Goal: Information Seeking & Learning: Find specific page/section

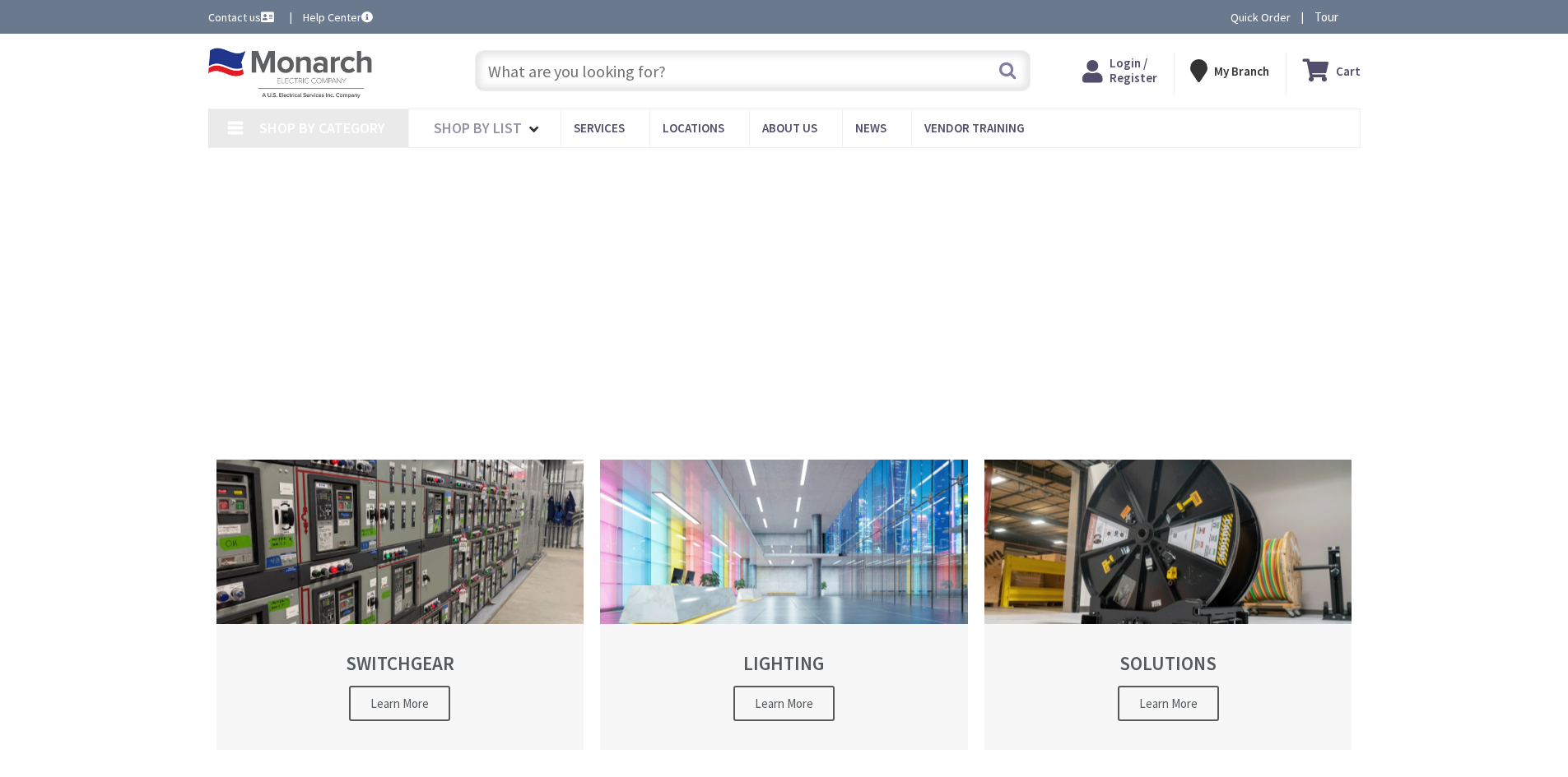
type input "[GEOGRAPHIC_DATA], [GEOGRAPHIC_DATA][STREET_ADDRESS][GEOGRAPHIC_DATA]"
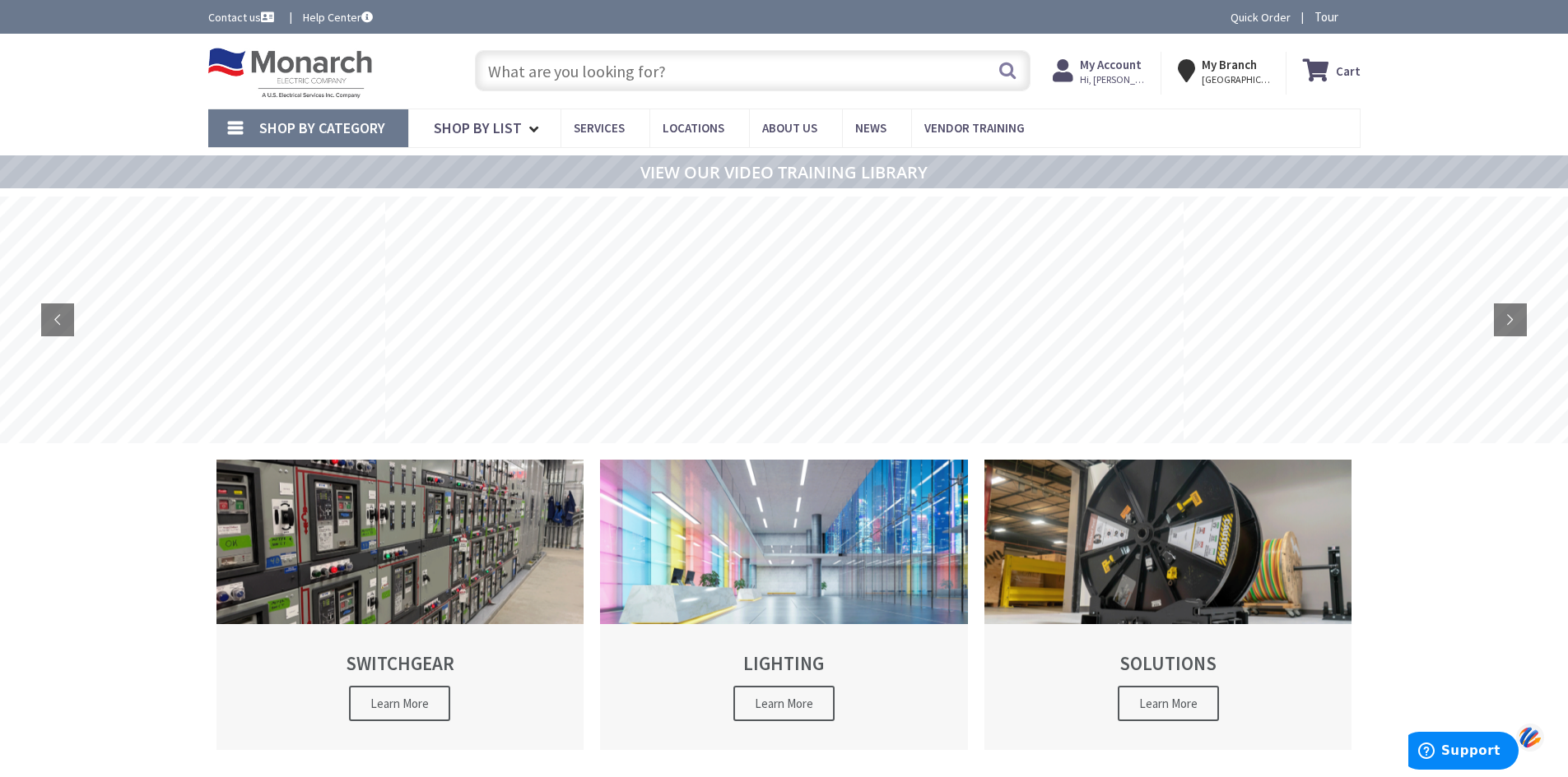
click at [668, 70] on input "text" at bounding box center [752, 71] width 555 height 41
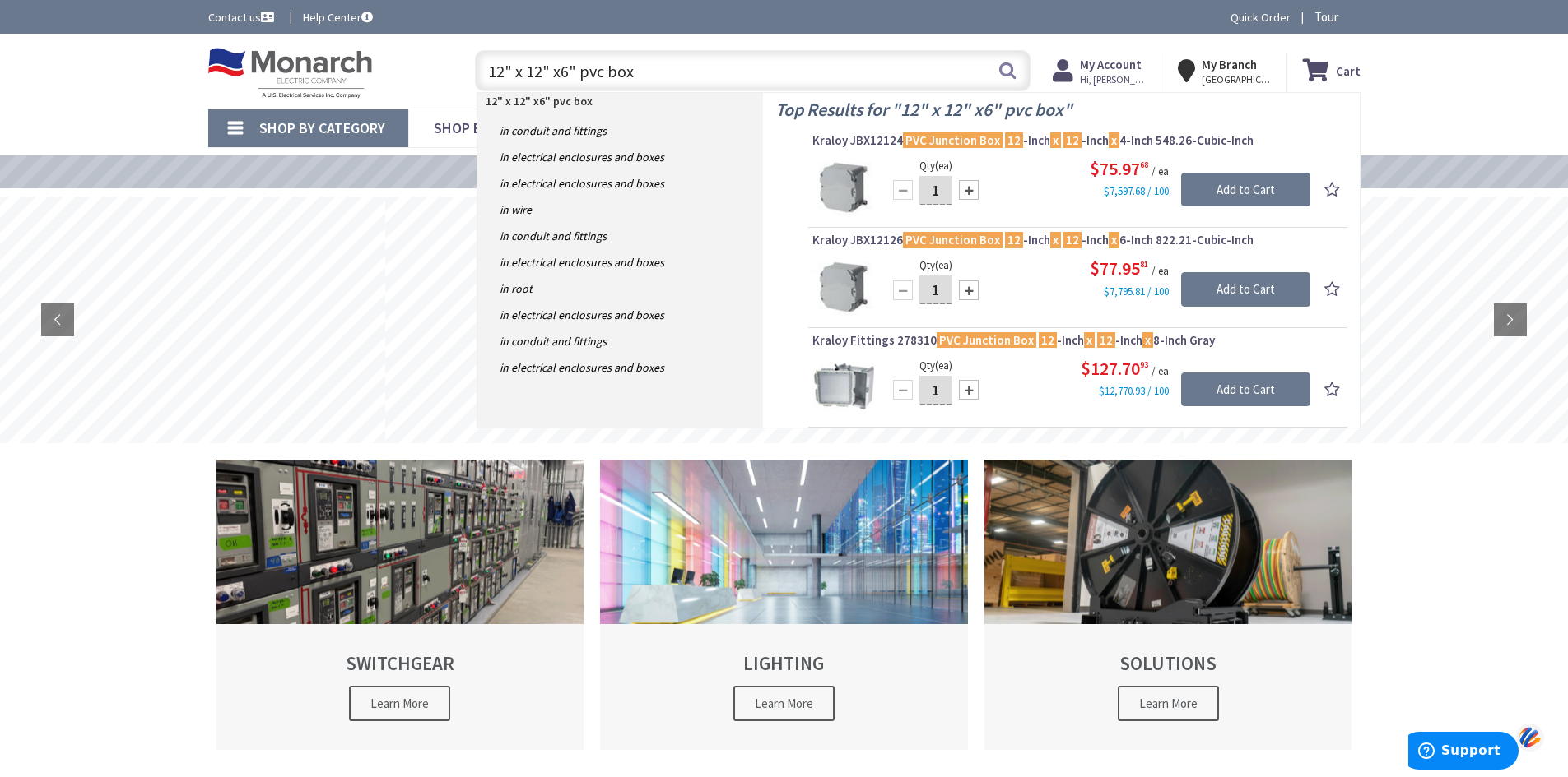
type input "12" x 12" x6" pvc box"
click at [851, 287] on img at bounding box center [843, 287] width 62 height 62
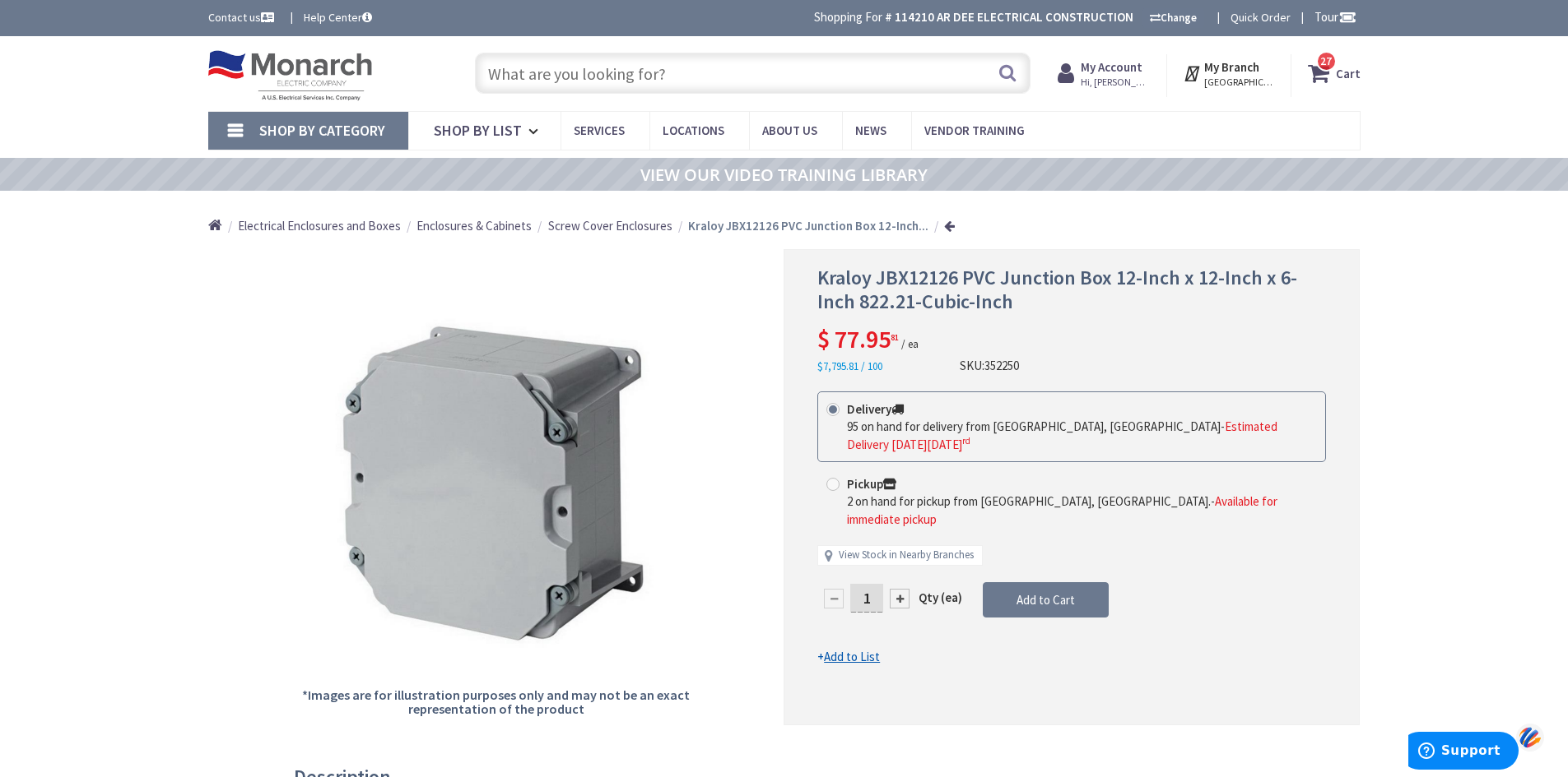
click at [528, 76] on input "text" at bounding box center [752, 73] width 555 height 41
click at [612, 75] on input "text" at bounding box center [752, 73] width 555 height 41
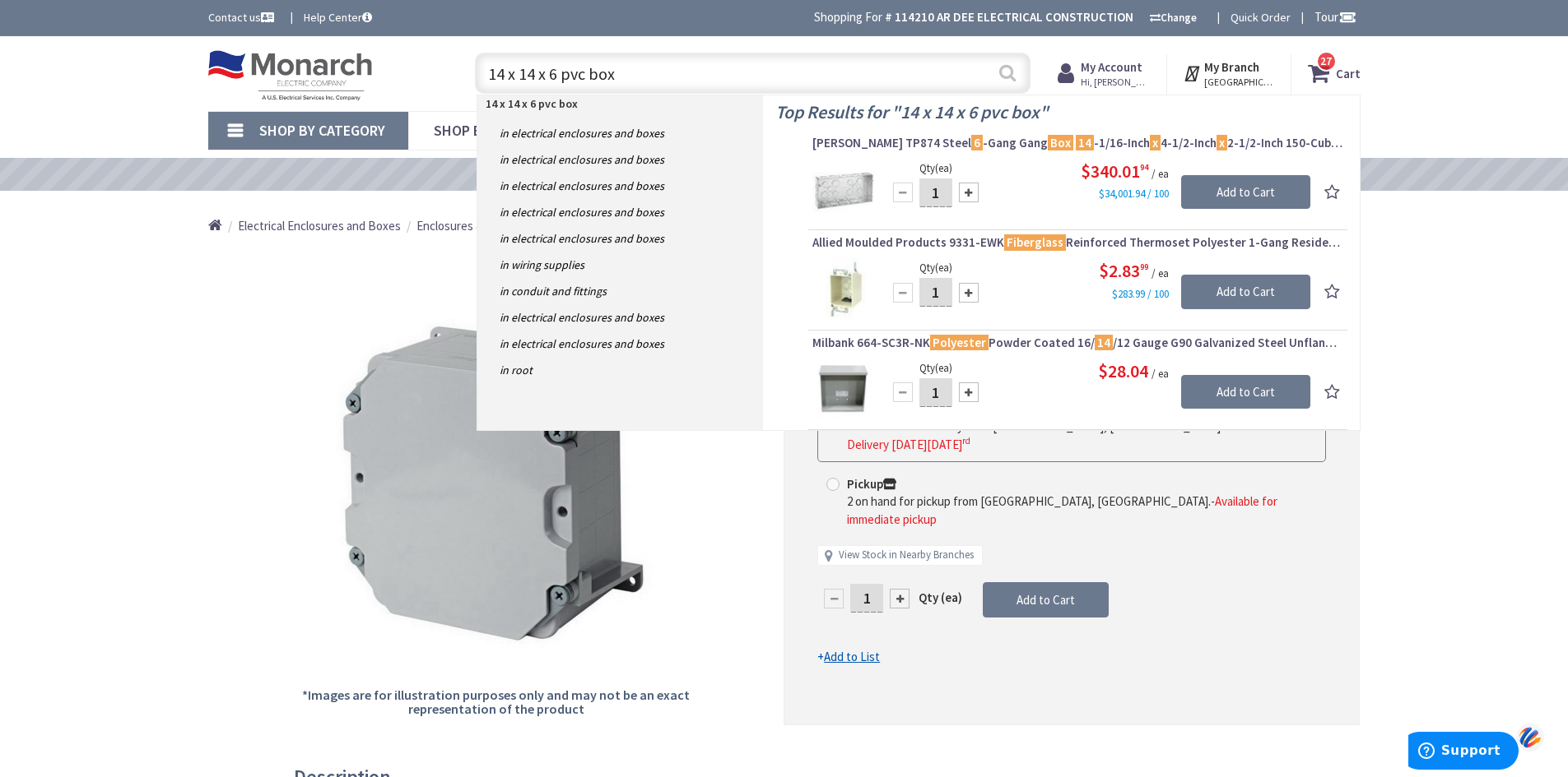
type input "14 x 14 x 6 pvc box"
click at [1010, 75] on button "Search" at bounding box center [1007, 72] width 22 height 37
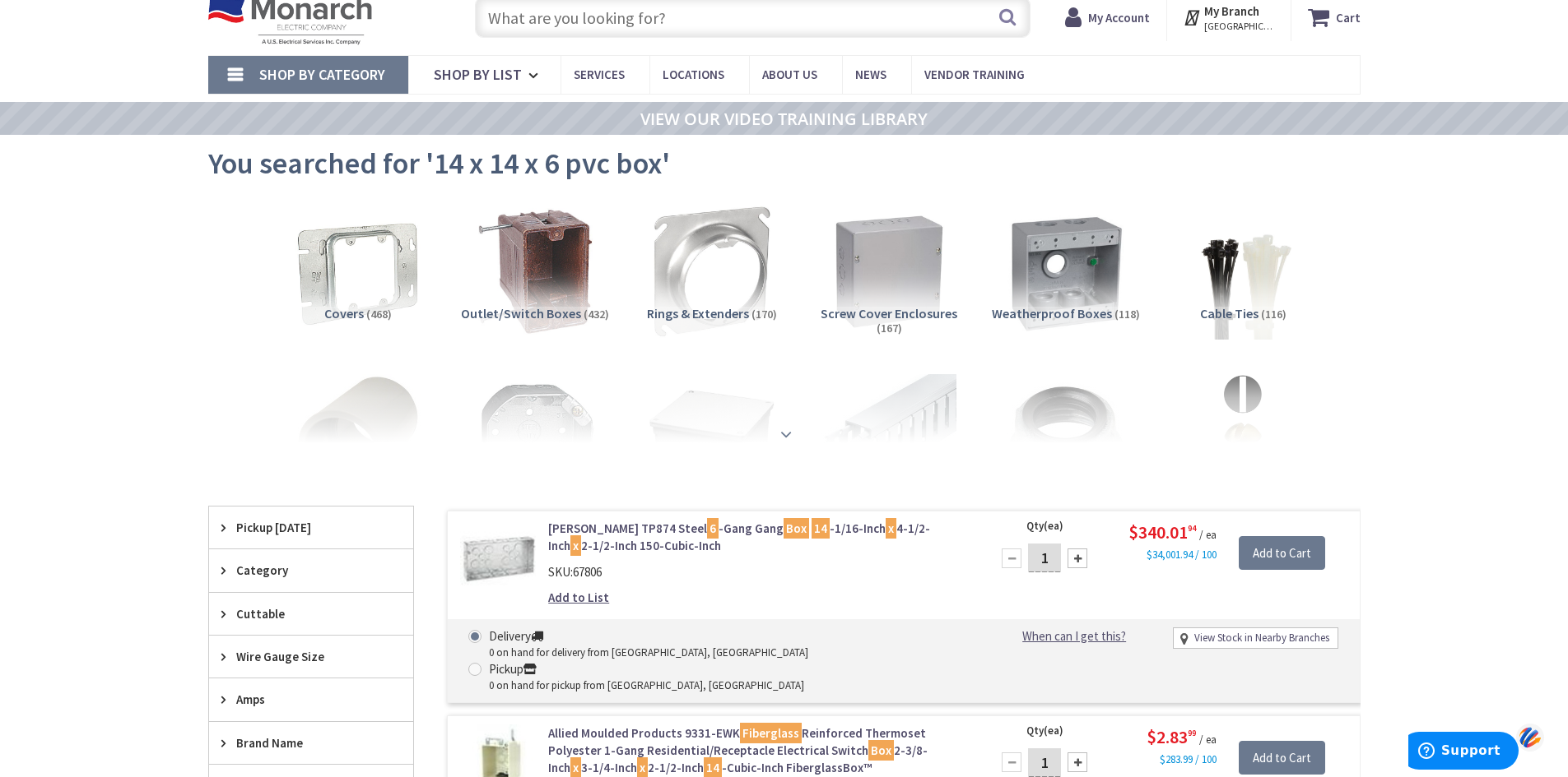
scroll to position [82, 0]
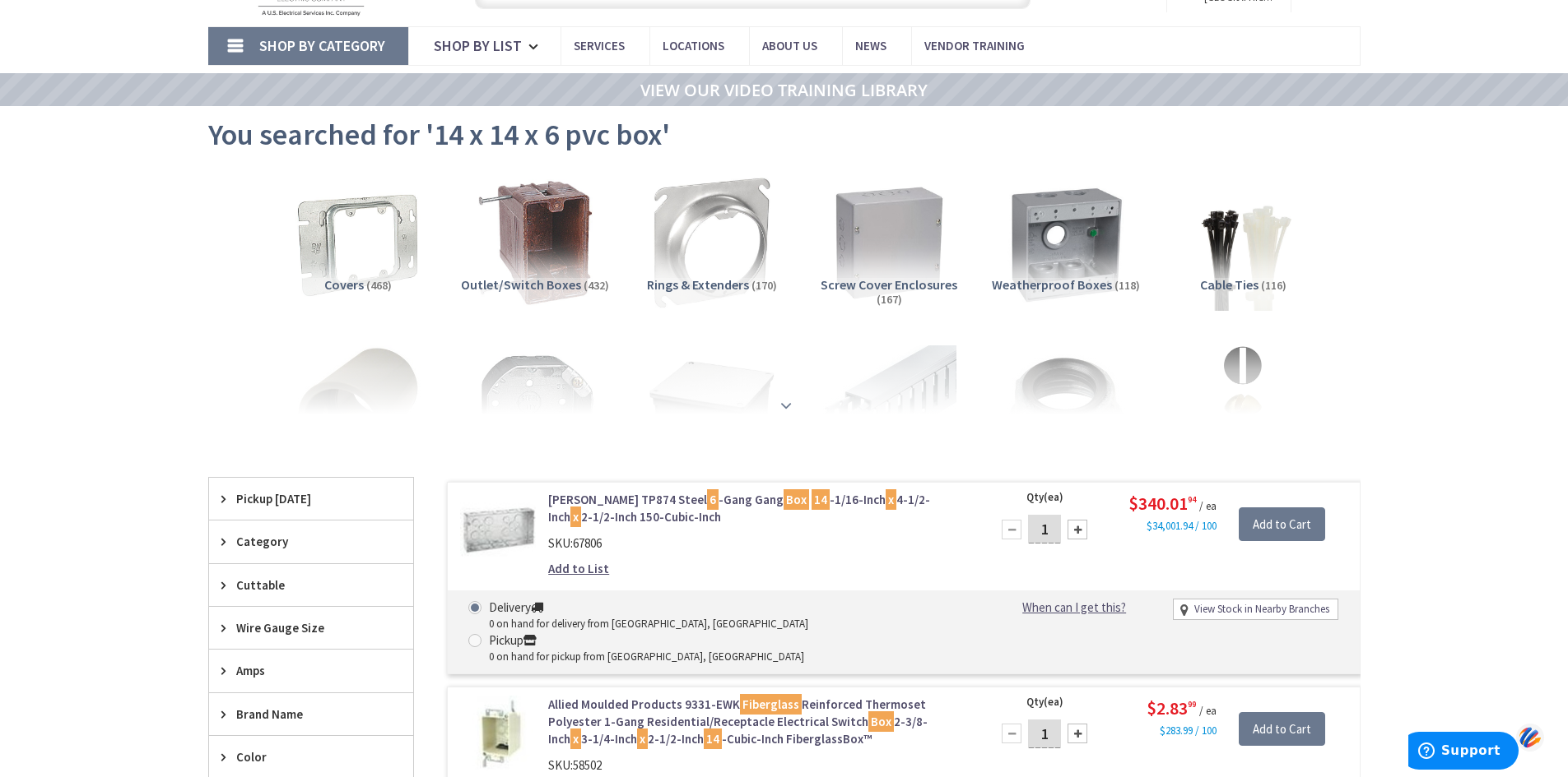
click at [783, 403] on strong at bounding box center [786, 405] width 20 height 18
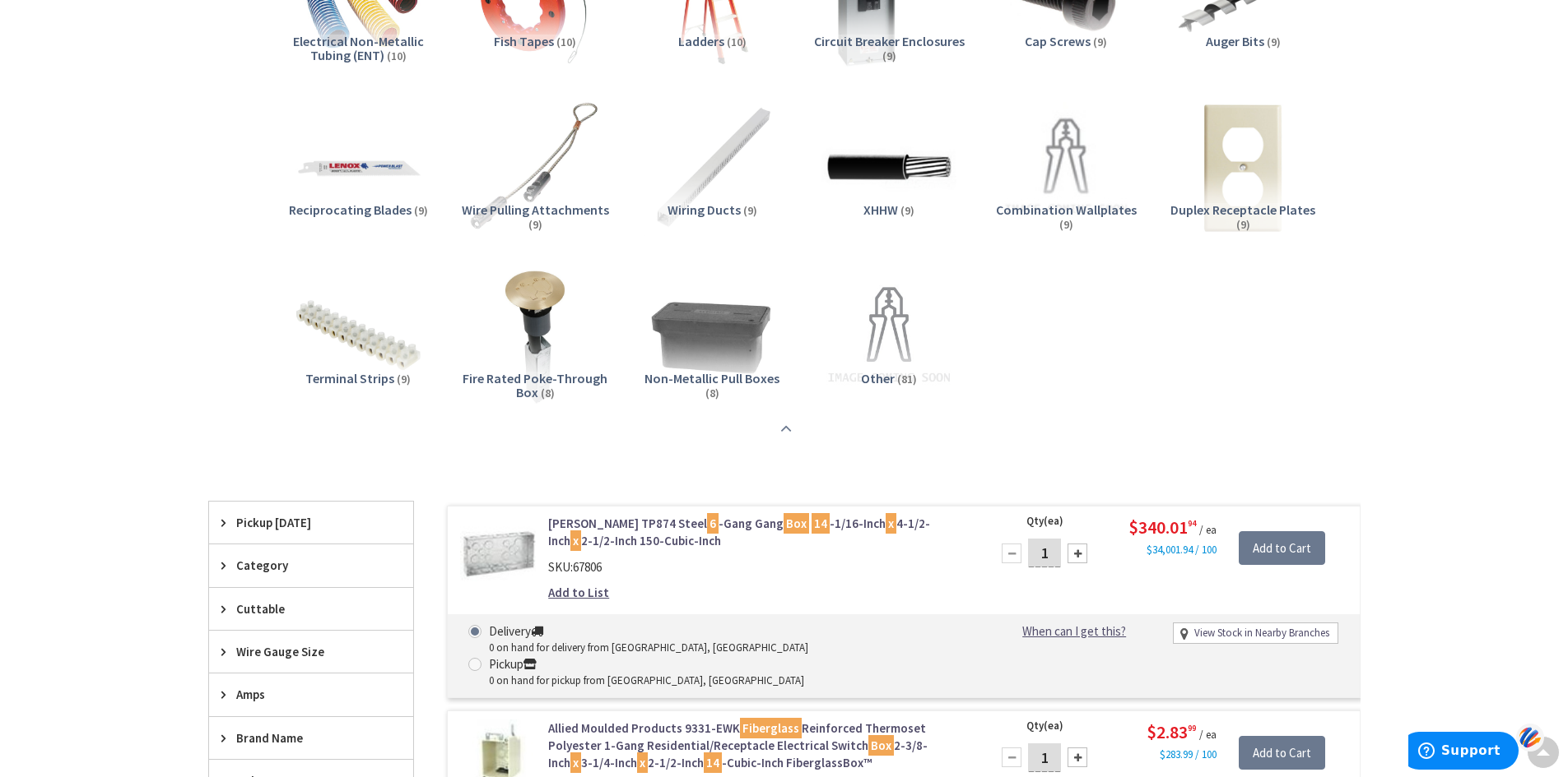
scroll to position [2714, 0]
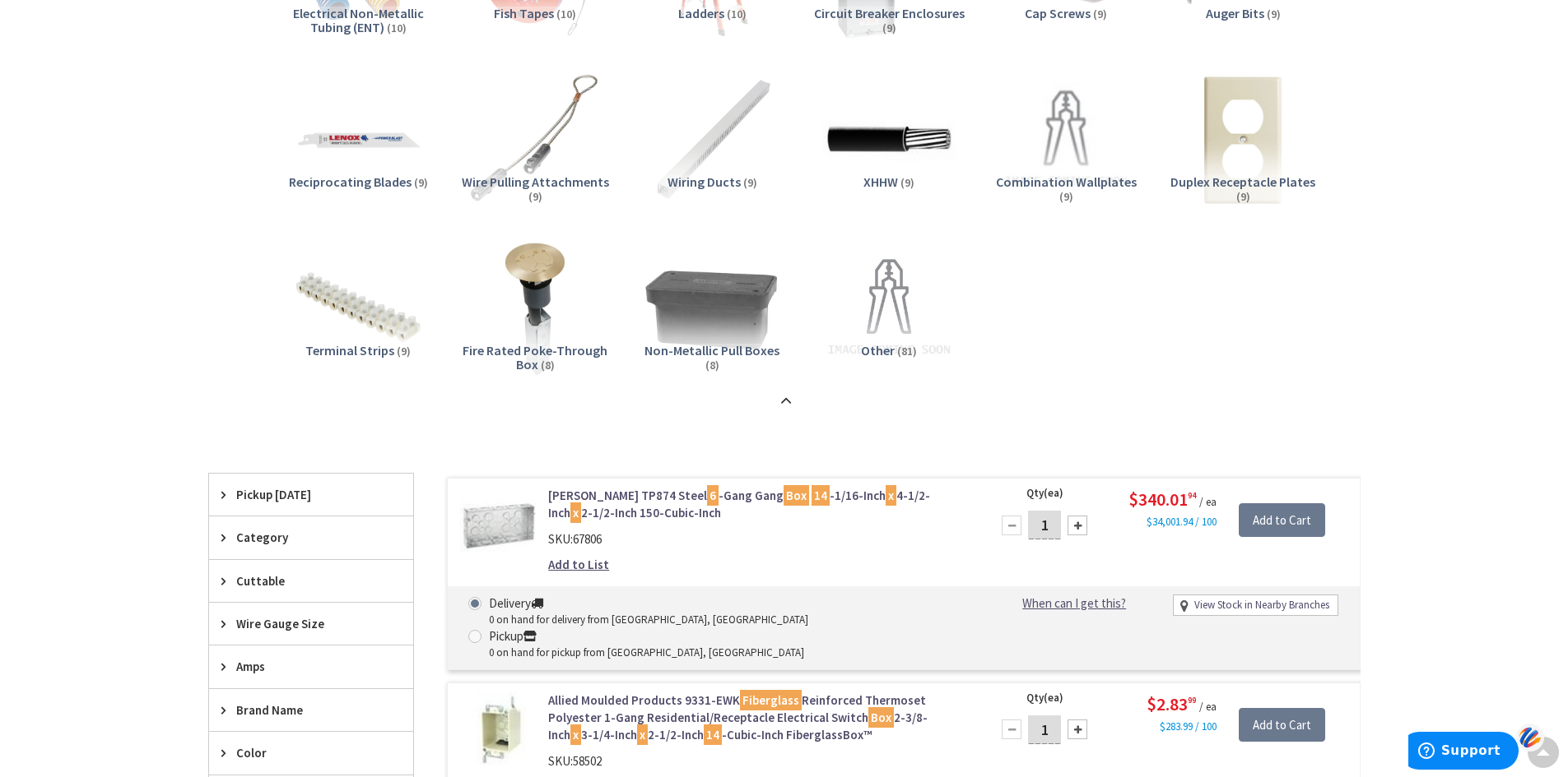
click at [704, 305] on img at bounding box center [711, 308] width 149 height 149
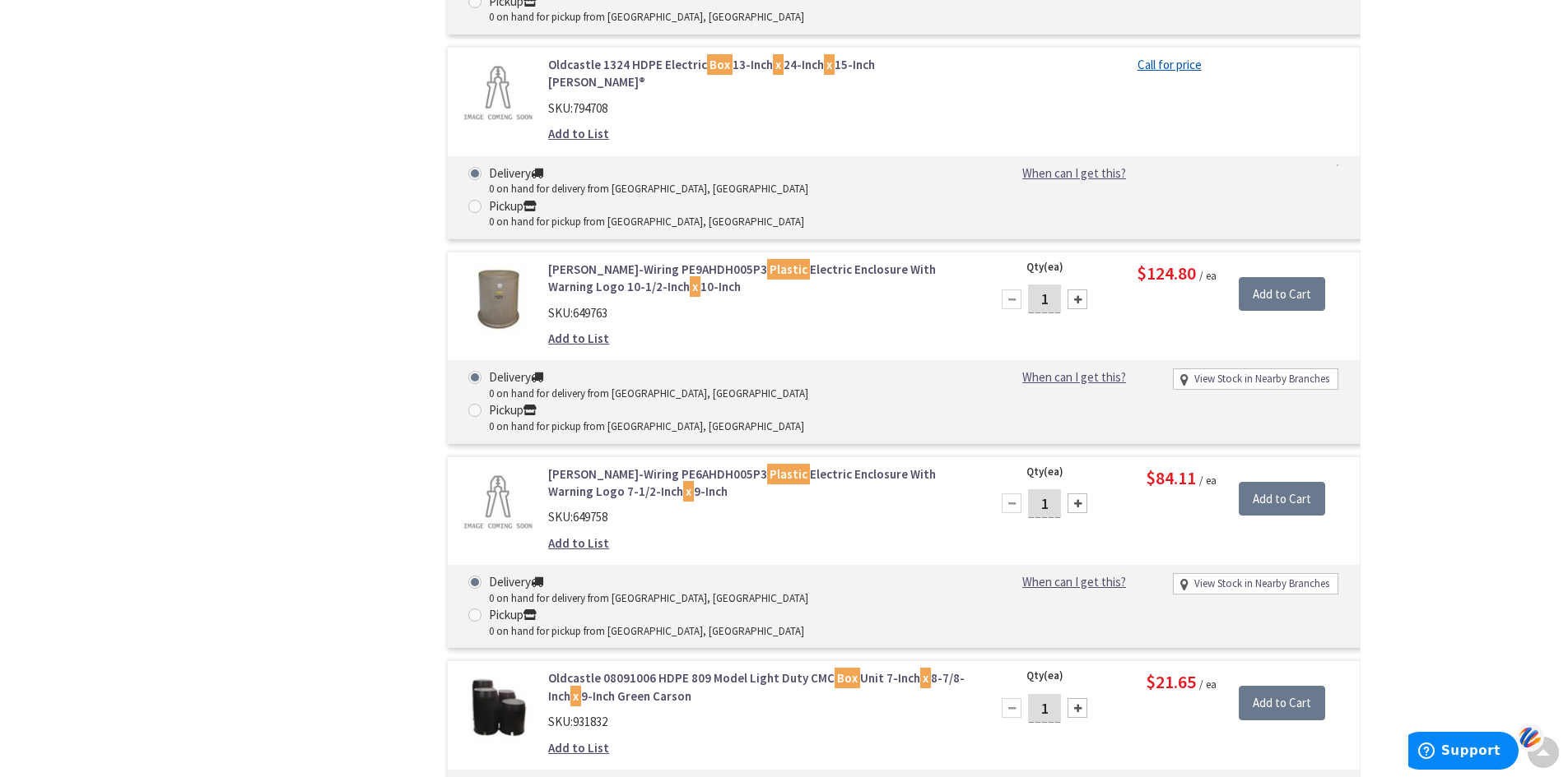
scroll to position [3572, 0]
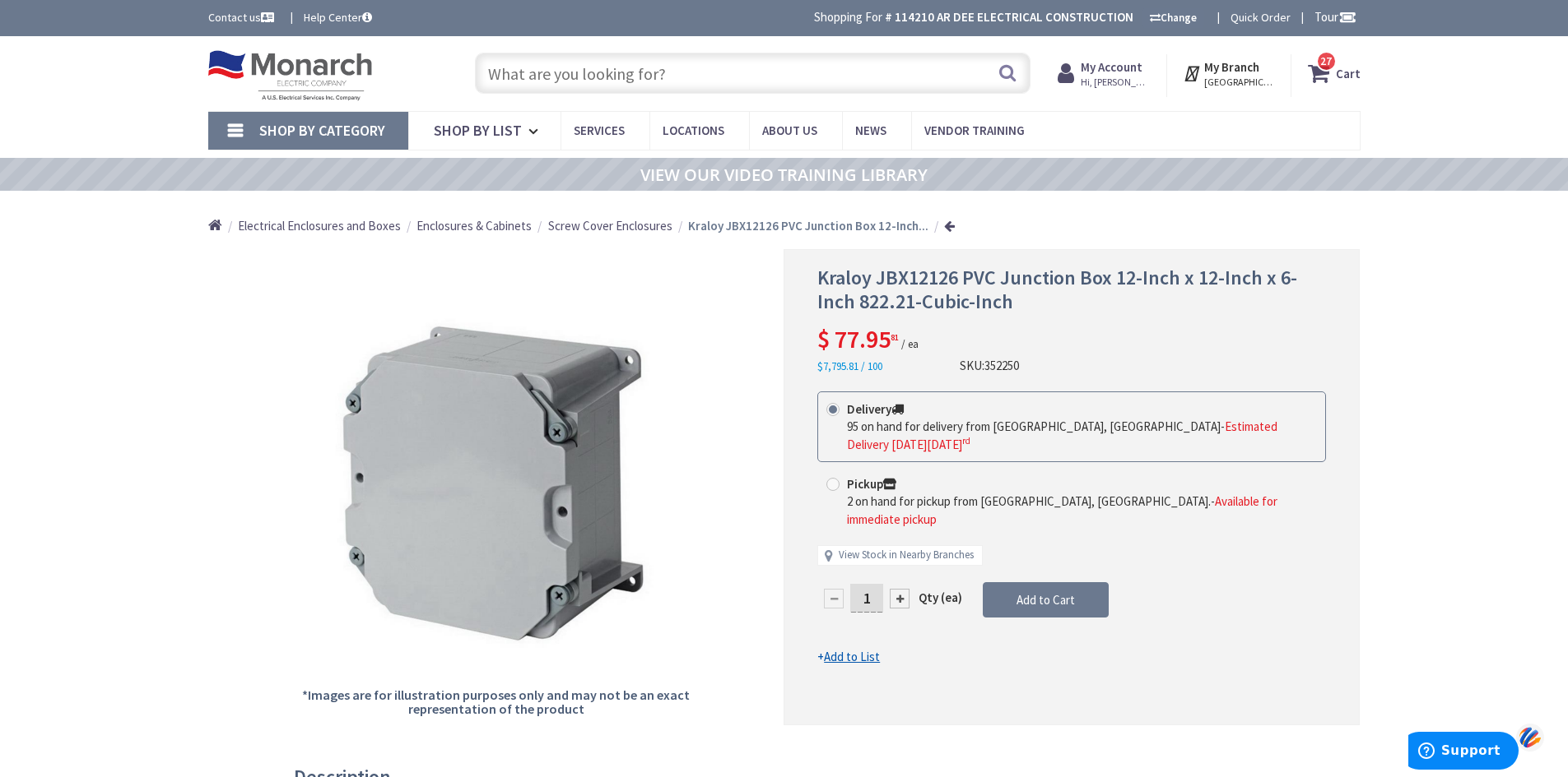
click at [750, 226] on strong "Kraloy JBX12126 PVC Junction Box 12-Inch..." at bounding box center [808, 226] width 240 height 16
click at [944, 225] on link at bounding box center [949, 225] width 10 height 12
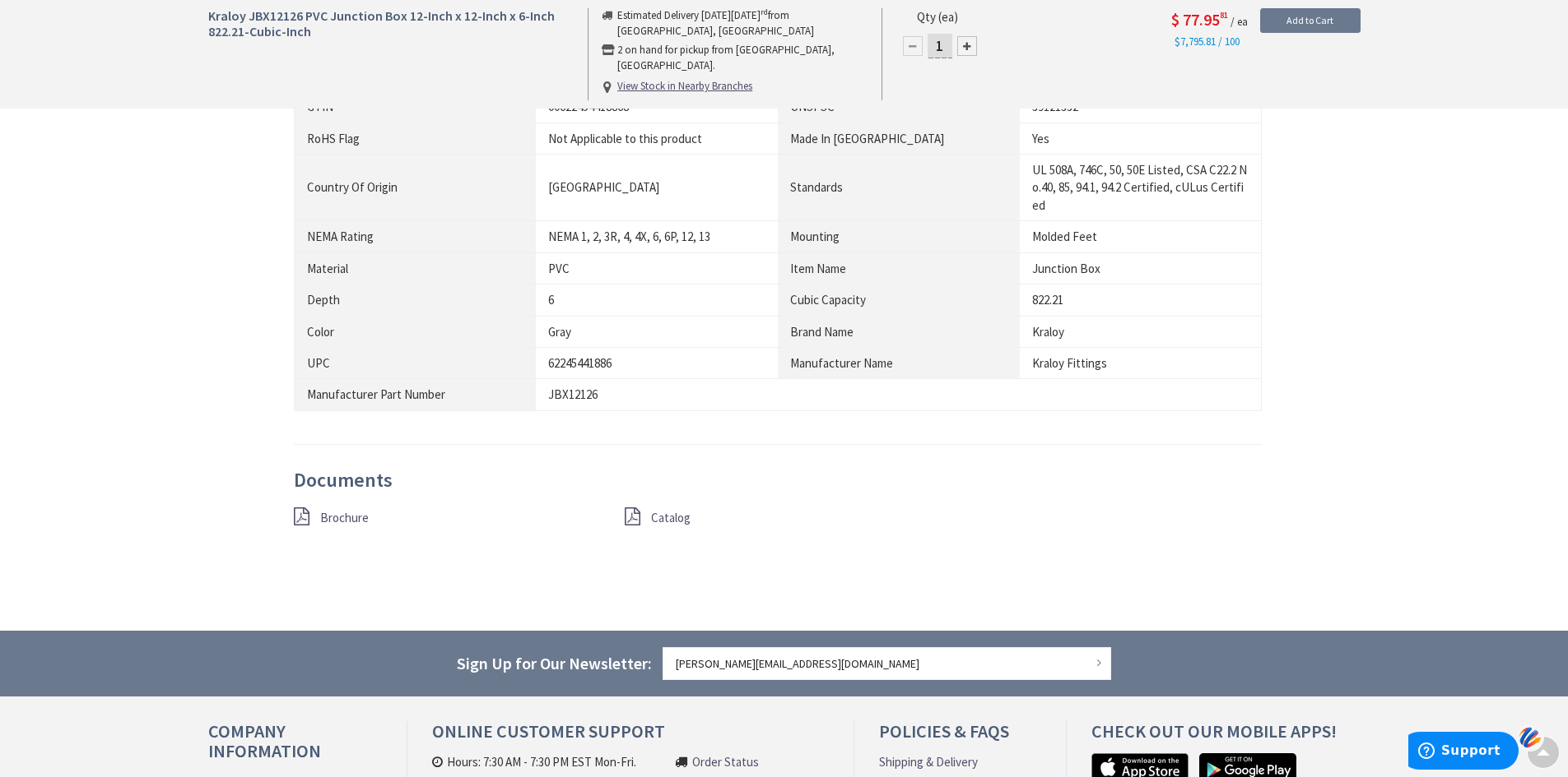
scroll to position [1227, 0]
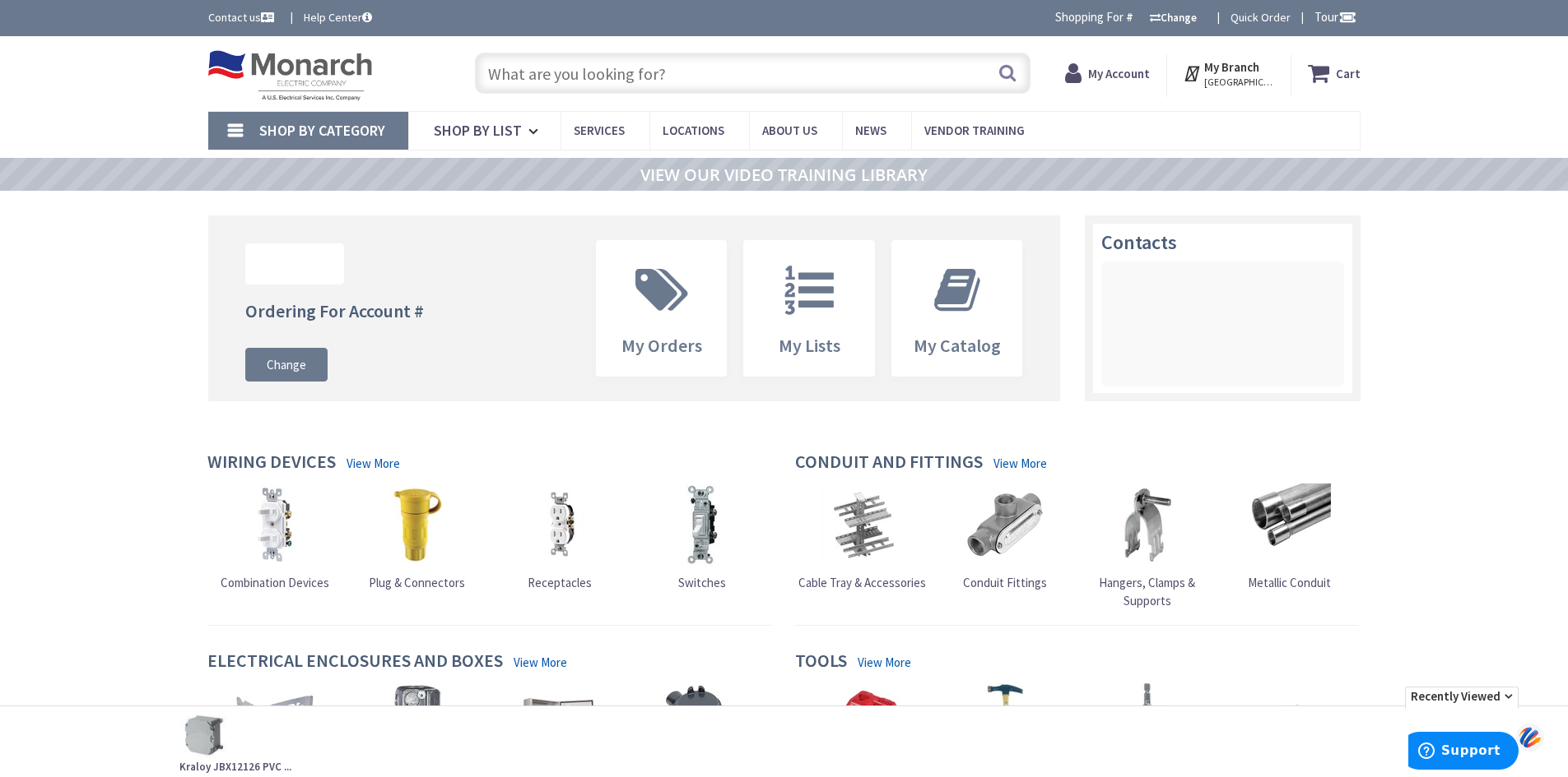
click at [599, 79] on input "text" at bounding box center [752, 73] width 555 height 41
